Goal: Task Accomplishment & Management: Complete application form

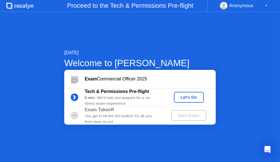
click at [194, 113] on div "Start Exam" at bounding box center [189, 115] width 30 height 5
click at [193, 95] on div "Let's Go" at bounding box center [189, 97] width 25 height 5
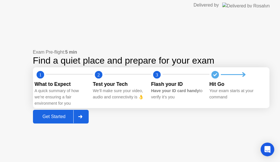
click at [58, 117] on div "Get Started" at bounding box center [54, 116] width 39 height 5
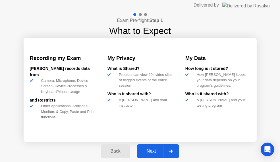
click at [152, 150] on div "Next" at bounding box center [151, 150] width 25 height 5
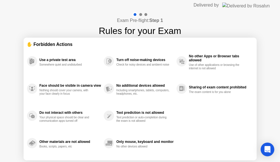
click at [156, 155] on div "Only mouse, keyboard and monitor No other devices allowed" at bounding box center [140, 142] width 73 height 27
click at [268, 149] on icon "Open Intercom Messenger" at bounding box center [268, 148] width 7 height 7
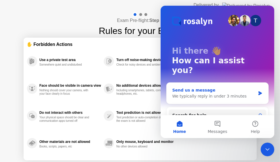
click at [239, 87] on div "Send us a message" at bounding box center [213, 90] width 83 height 6
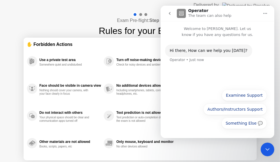
click at [170, 13] on icon "go back" at bounding box center [169, 13] width 5 height 5
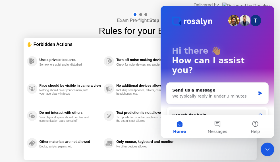
click at [117, 20] on h4 "Exam Pre-flight: Step 1" at bounding box center [140, 20] width 46 height 7
click at [267, 147] on icon "Close Intercom Messenger" at bounding box center [267, 148] width 7 height 7
